Goal: Information Seeking & Learning: Learn about a topic

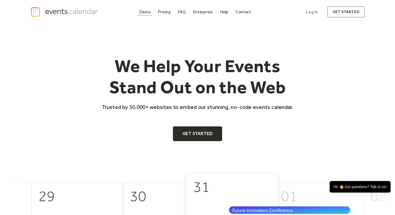
click at [146, 13] on div "Demo" at bounding box center [145, 11] width 12 height 3
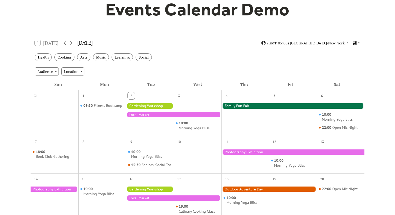
scroll to position [13, 0]
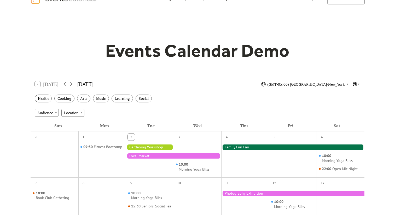
click at [160, 156] on div at bounding box center [173, 156] width 95 height 5
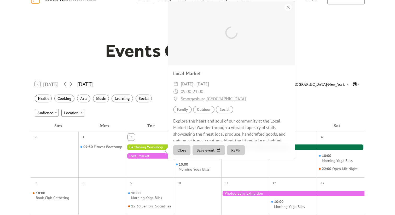
click at [160, 156] on div at bounding box center [173, 156] width 95 height 5
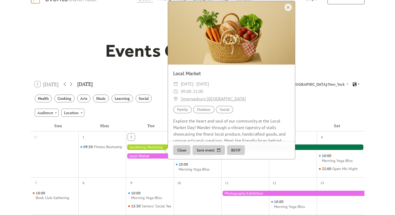
click at [158, 116] on div "Audience Location" at bounding box center [198, 113] width 334 height 14
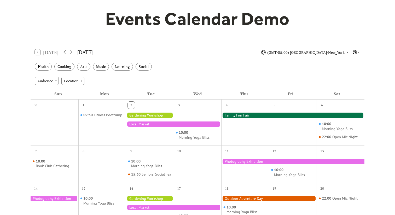
scroll to position [86, 0]
